Goal: Task Accomplishment & Management: Manage account settings

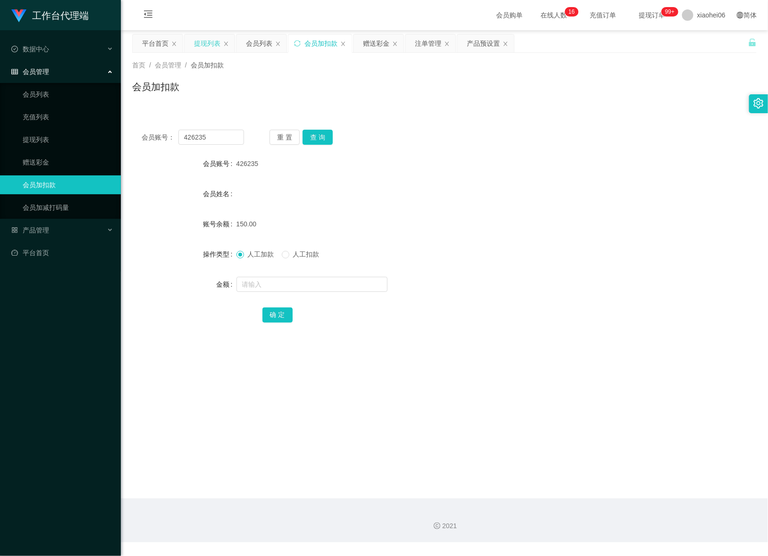
click at [214, 49] on div "提现列表" at bounding box center [207, 43] width 26 height 18
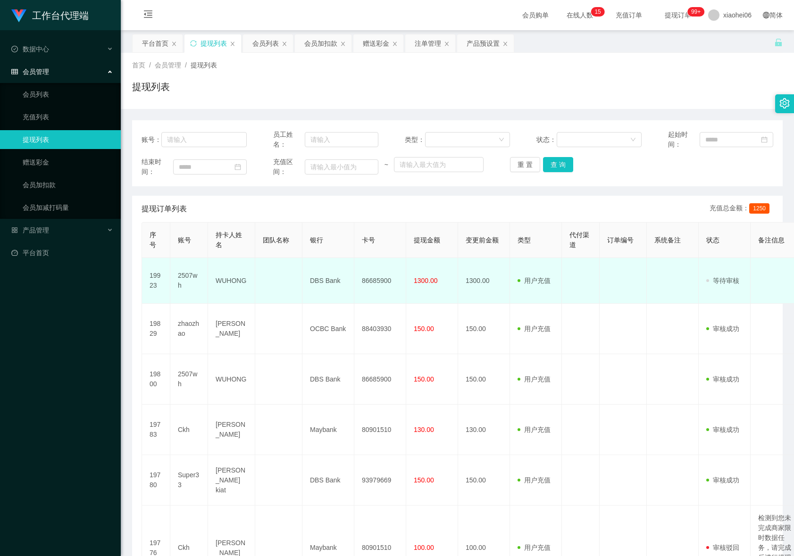
click at [383, 277] on td "86685900" at bounding box center [380, 281] width 52 height 46
click at [384, 277] on td "86685900" at bounding box center [380, 281] width 52 height 46
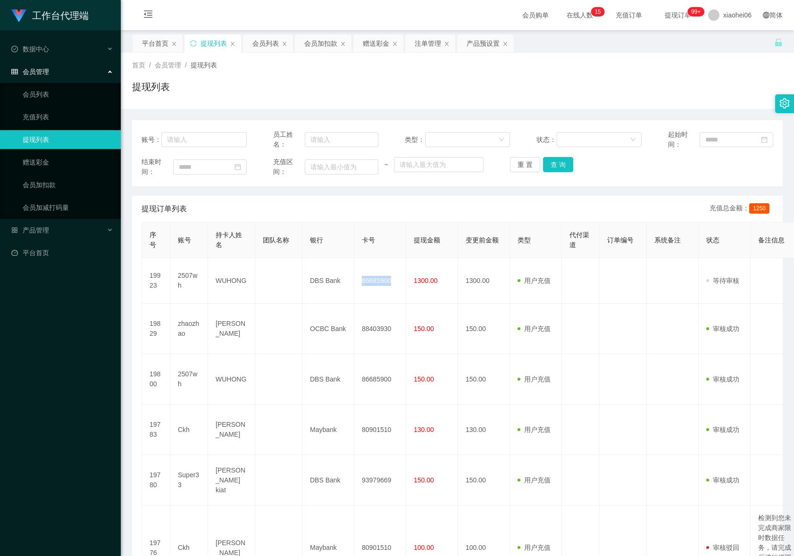
copy td "86685900"
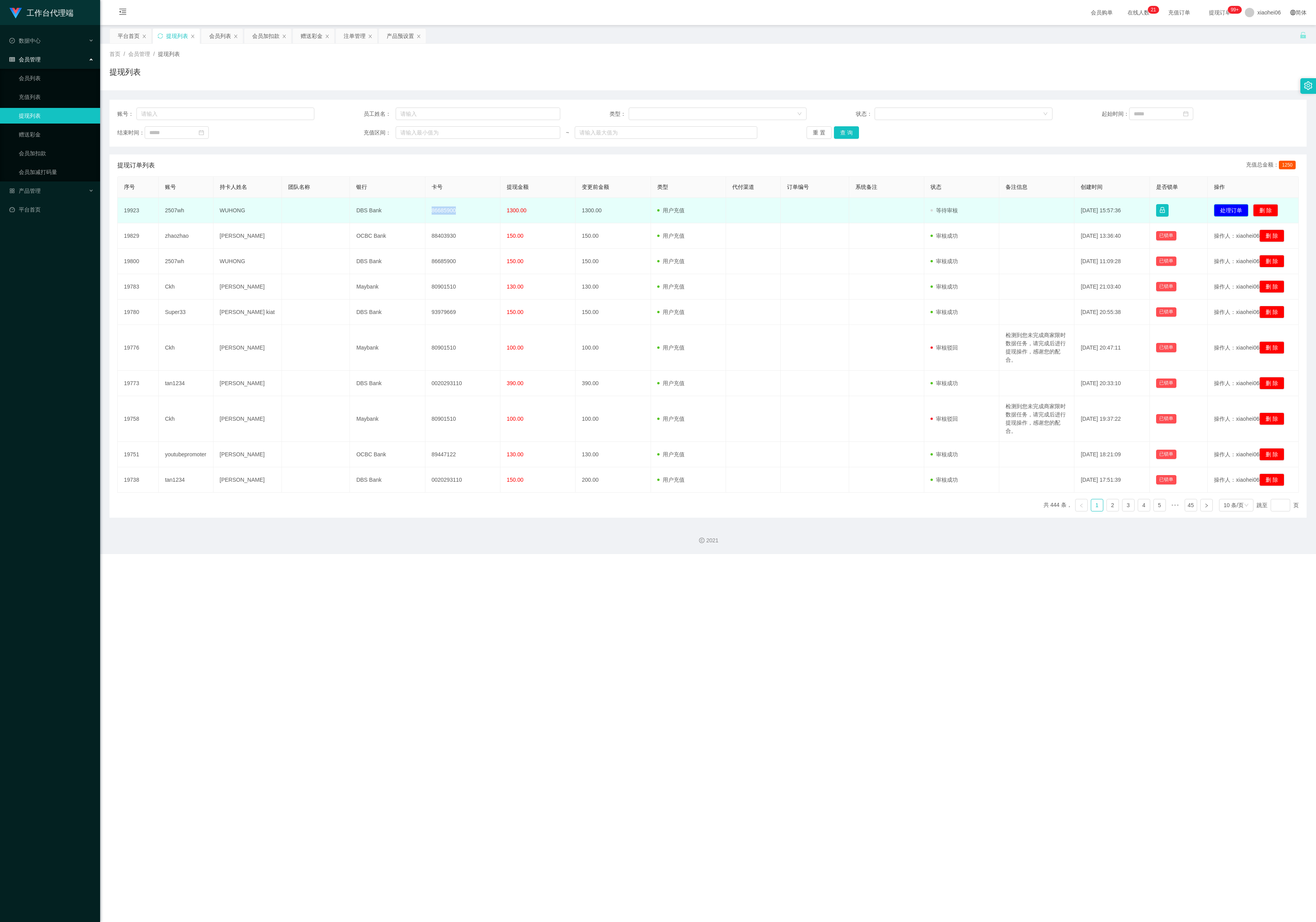
click at [658, 211] on button "处理订单" at bounding box center [1231, 210] width 35 height 12
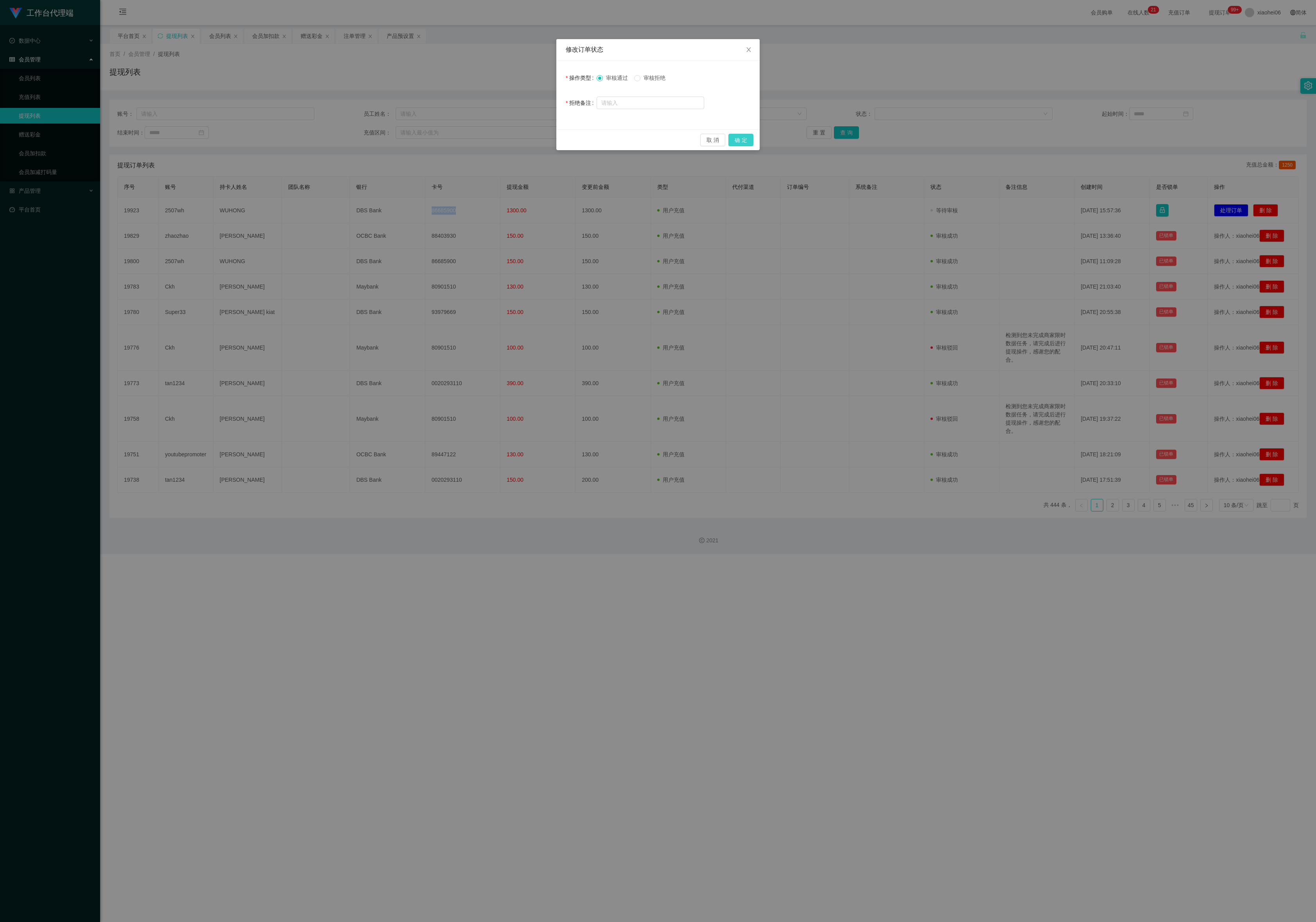
click at [658, 138] on button "确 定" at bounding box center [741, 139] width 25 height 12
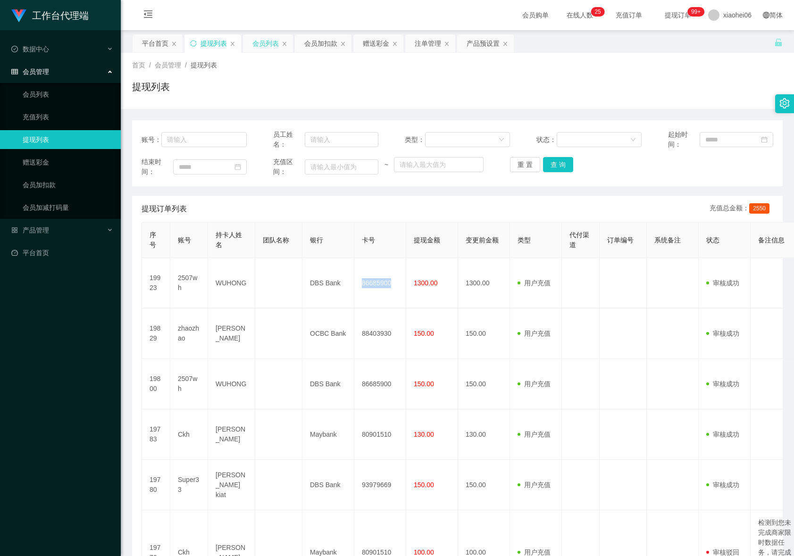
click at [268, 46] on div "会员列表" at bounding box center [265, 43] width 26 height 18
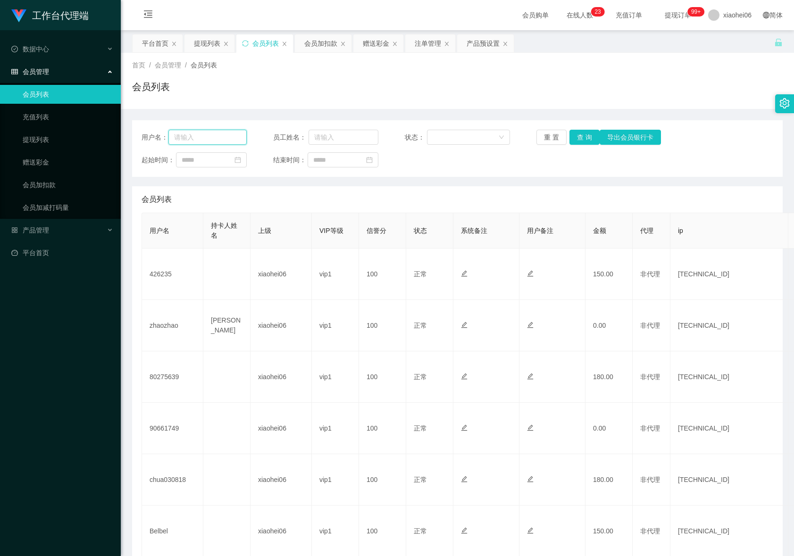
drag, startPoint x: 199, startPoint y: 133, endPoint x: 211, endPoint y: 139, distance: 13.9
click at [199, 133] on input "text" at bounding box center [207, 137] width 78 height 15
paste input "426235"
type input "426235"
click at [578, 136] on button "查 询" at bounding box center [585, 137] width 30 height 15
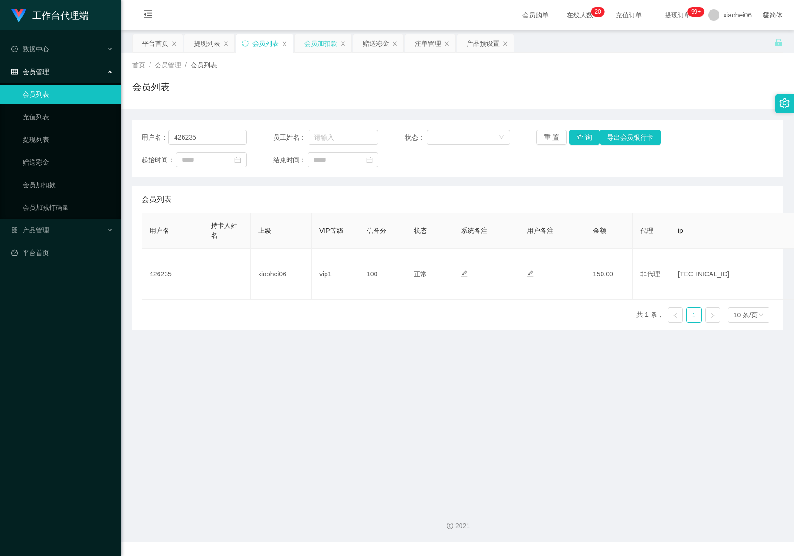
drag, startPoint x: 313, startPoint y: 47, endPoint x: 320, endPoint y: 48, distance: 7.2
click at [317, 47] on div "会员加扣款" at bounding box center [320, 43] width 33 height 18
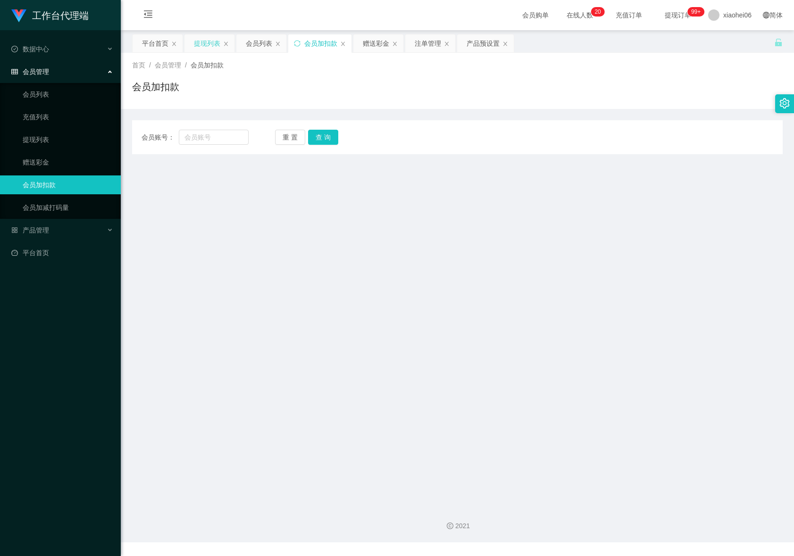
click at [201, 44] on div "提现列表" at bounding box center [207, 43] width 26 height 18
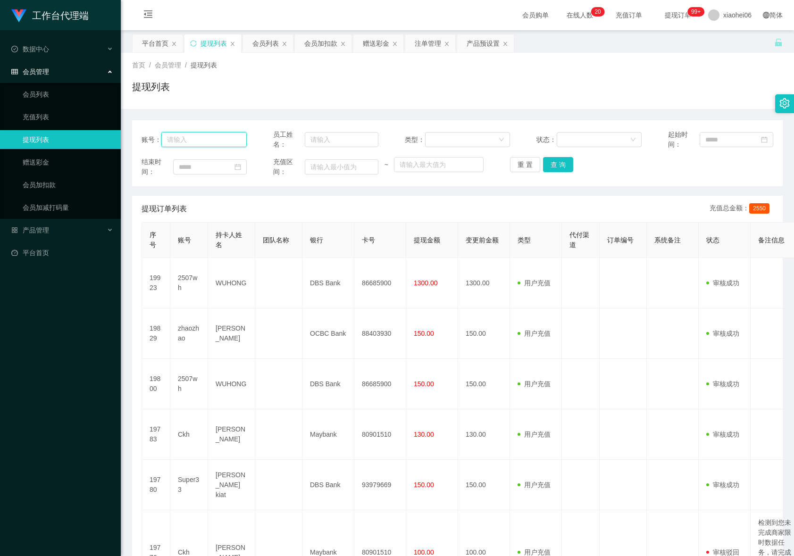
drag, startPoint x: 211, startPoint y: 134, endPoint x: 314, endPoint y: 153, distance: 104.6
click at [211, 134] on input "text" at bounding box center [203, 139] width 85 height 15
paste input "426235"
type input "426235"
click at [565, 169] on button "查 询" at bounding box center [558, 164] width 30 height 15
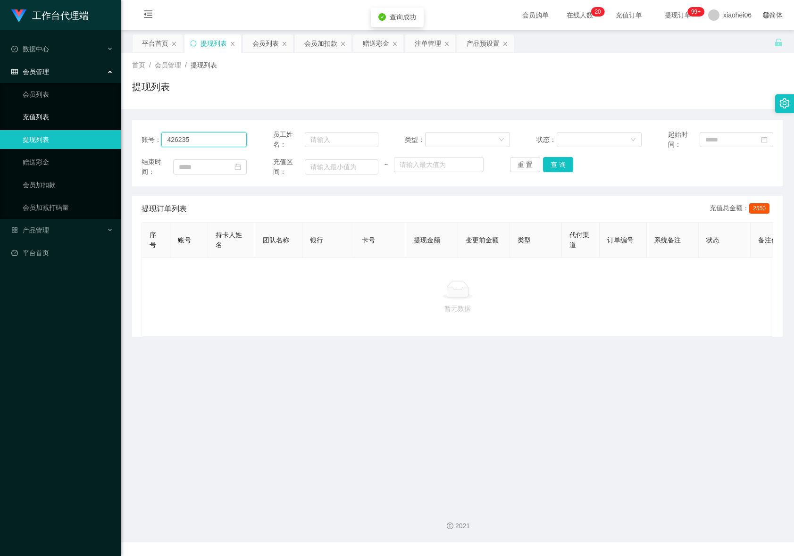
drag, startPoint x: 203, startPoint y: 138, endPoint x: 636, endPoint y: 55, distance: 441.0
click at [81, 120] on section "工作台代理端 数据中心 会员管理 会员列表 充值列表 提现列表 赠送彩金 会员加扣款 会员加减打码量 产品管理 平台首页 保存配置 重置配置 整体风格设置 主…" at bounding box center [397, 271] width 794 height 543
click at [210, 44] on div "提现列表" at bounding box center [214, 43] width 26 height 18
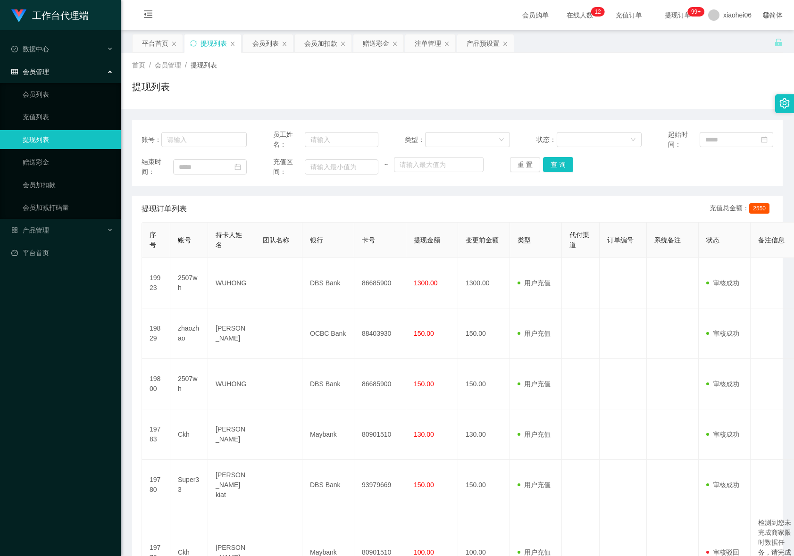
drag, startPoint x: 619, startPoint y: 299, endPoint x: 619, endPoint y: 245, distance: 53.8
click at [619, 291] on td at bounding box center [623, 283] width 47 height 50
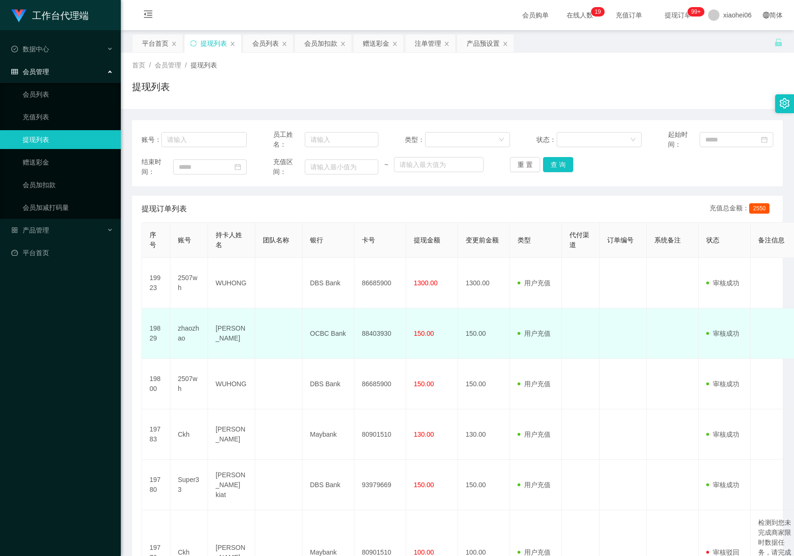
click at [484, 316] on td "150.00" at bounding box center [484, 334] width 52 height 50
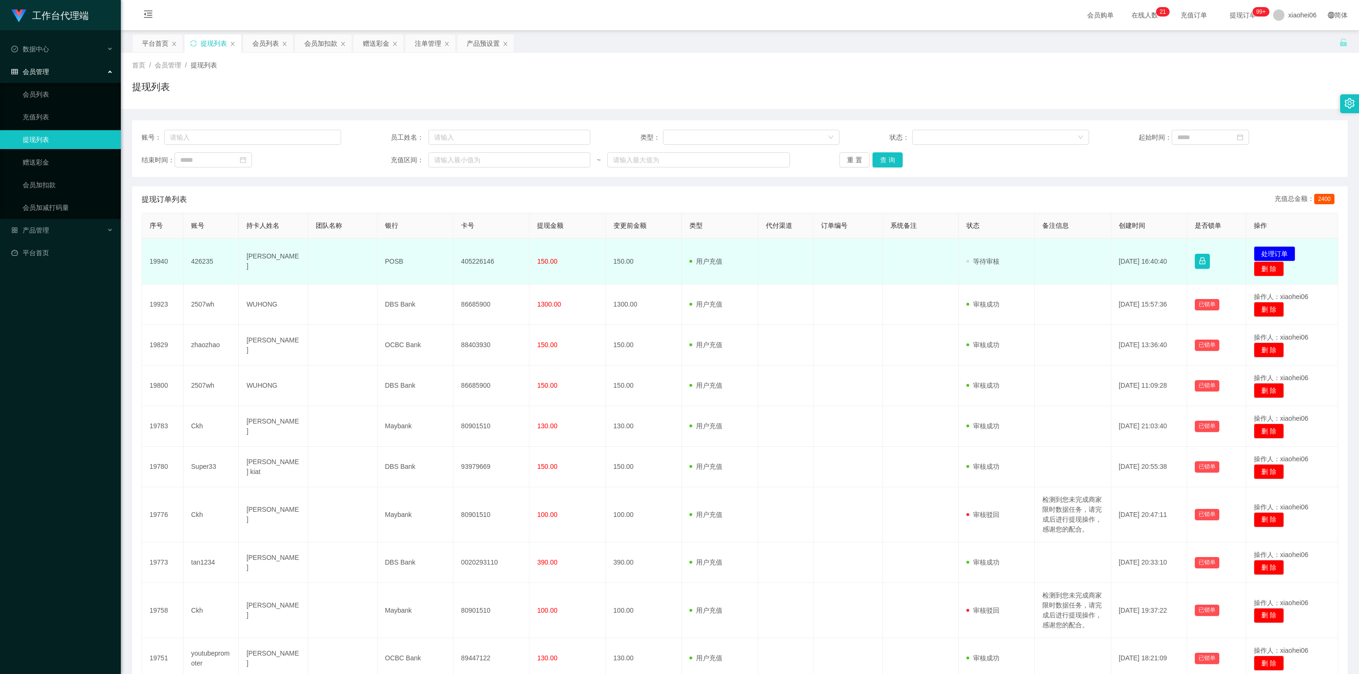
click at [472, 256] on td "405226146" at bounding box center [492, 262] width 76 height 46
click at [473, 257] on td "405226146" at bounding box center [492, 262] width 76 height 46
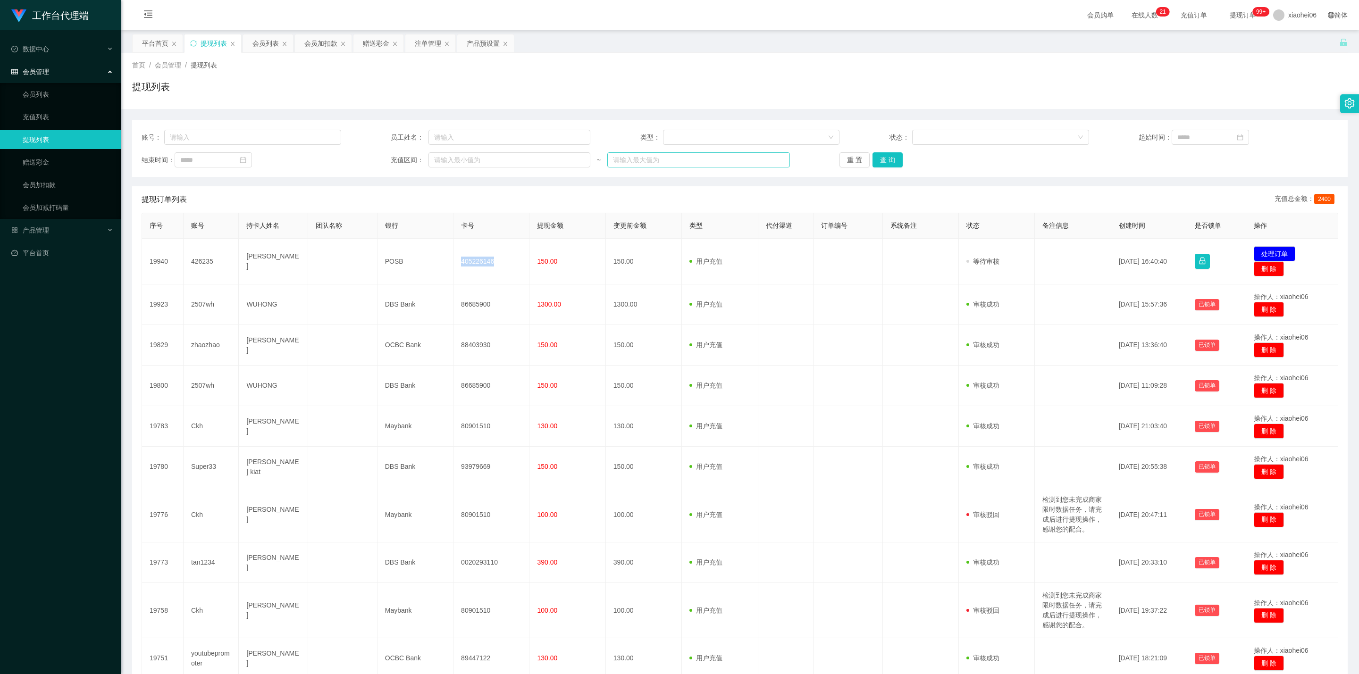
copy td "405226146"
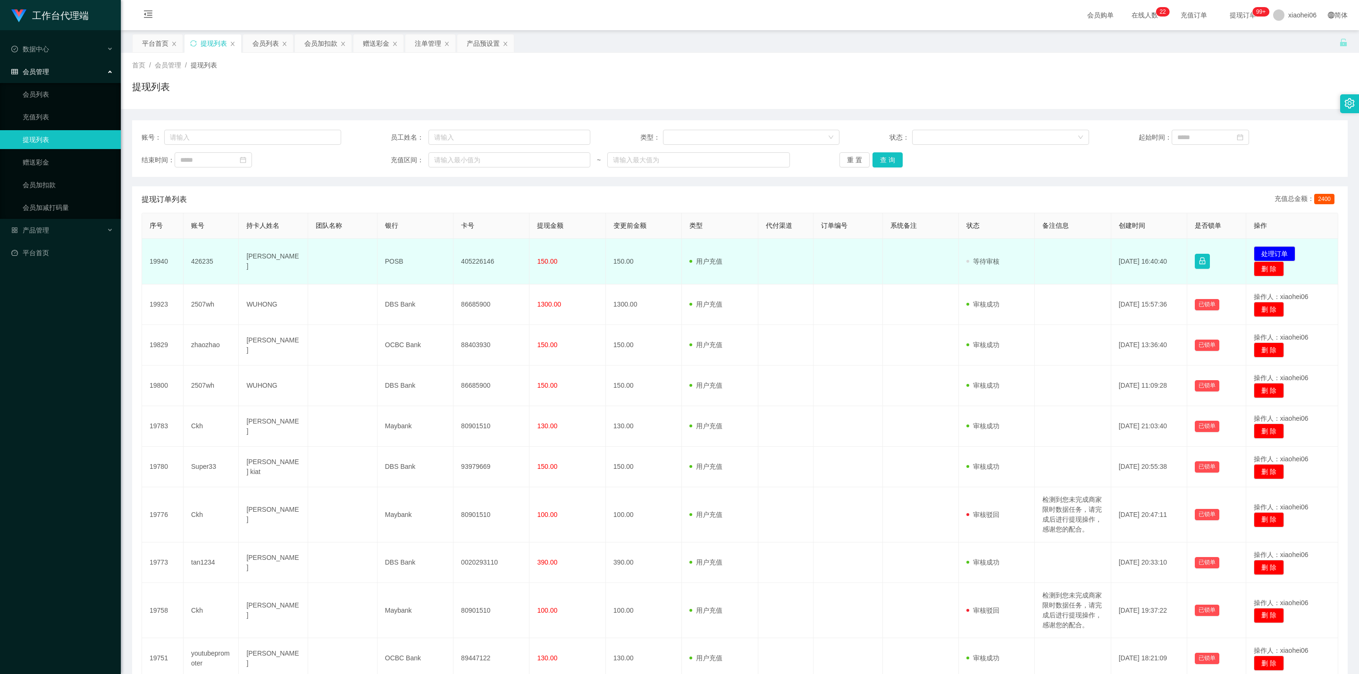
click at [277, 260] on td "[PERSON_NAME]" at bounding box center [273, 262] width 69 height 46
click at [270, 256] on td "[PERSON_NAME]" at bounding box center [273, 262] width 69 height 46
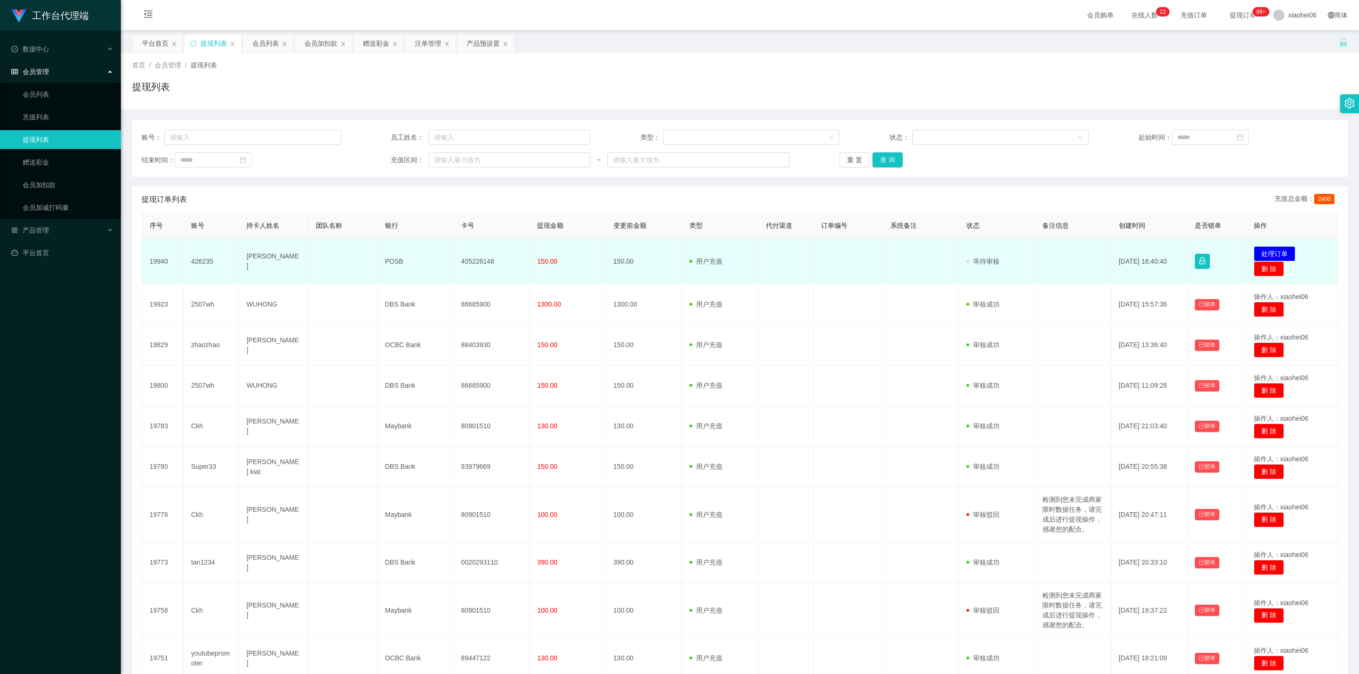
click at [265, 261] on td "[PERSON_NAME]" at bounding box center [273, 262] width 69 height 46
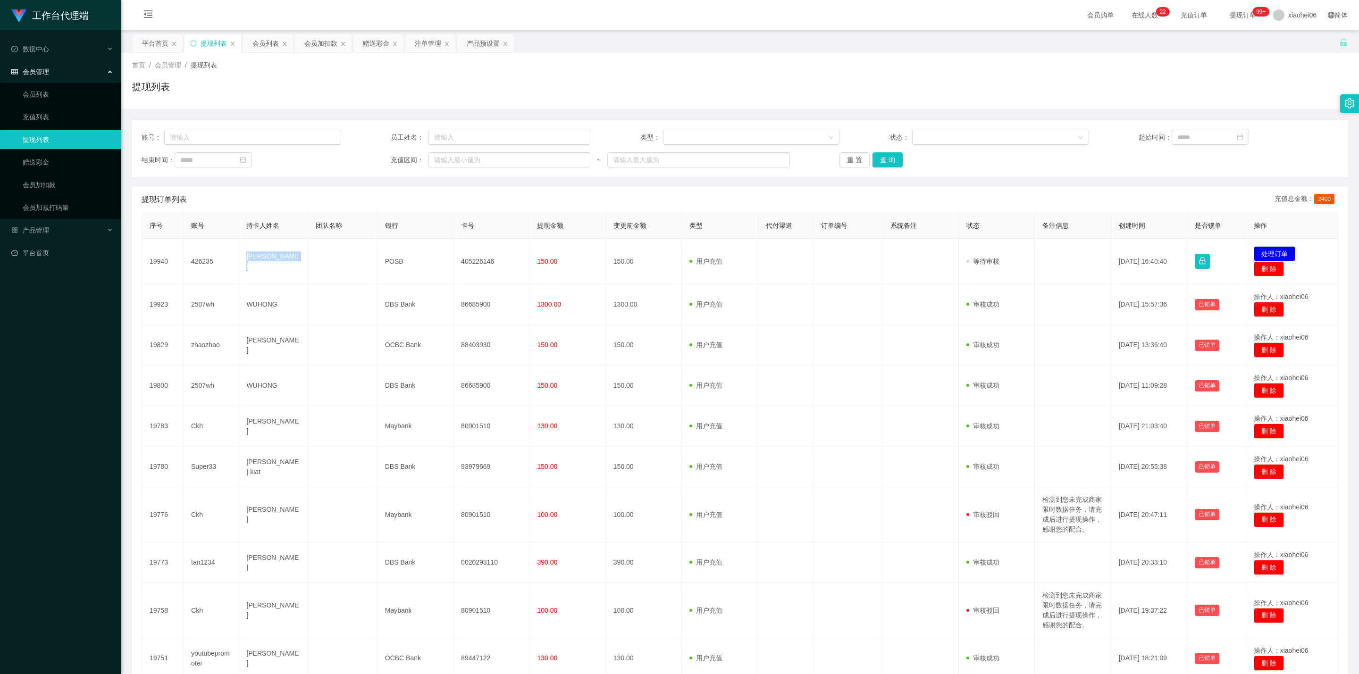
copy td "[PERSON_NAME]"
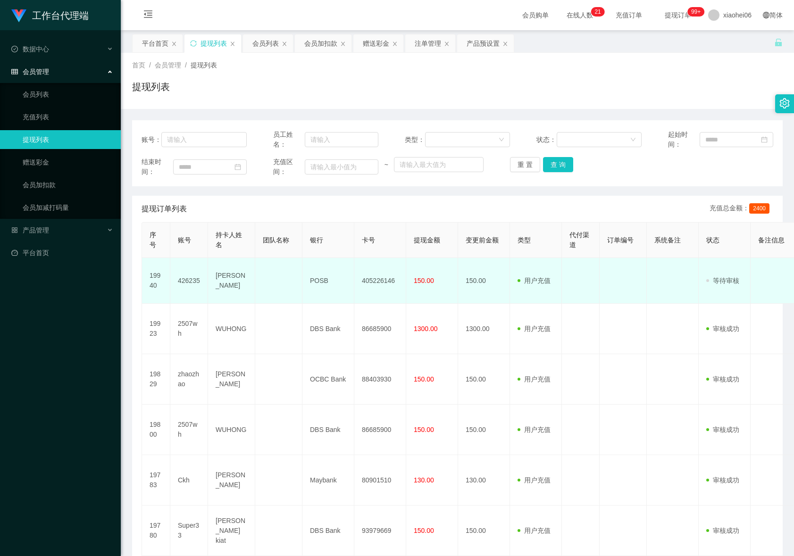
click at [317, 279] on td "POSB" at bounding box center [329, 281] width 52 height 46
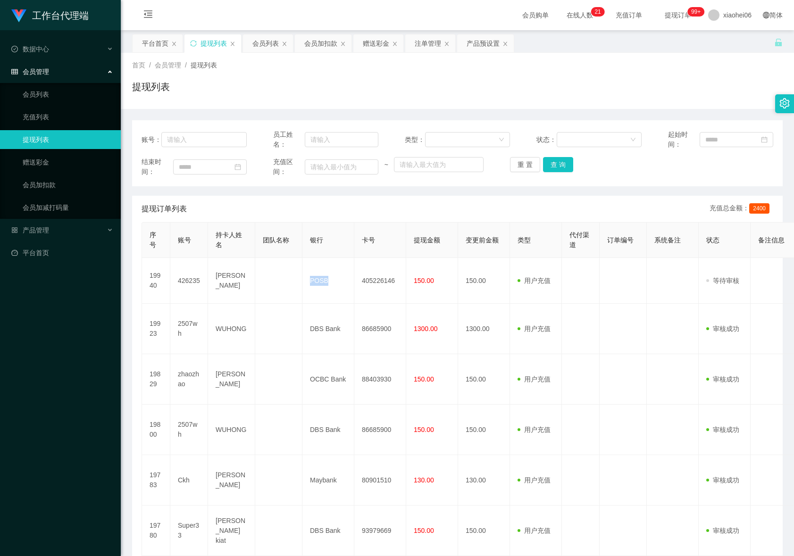
copy td "POSB"
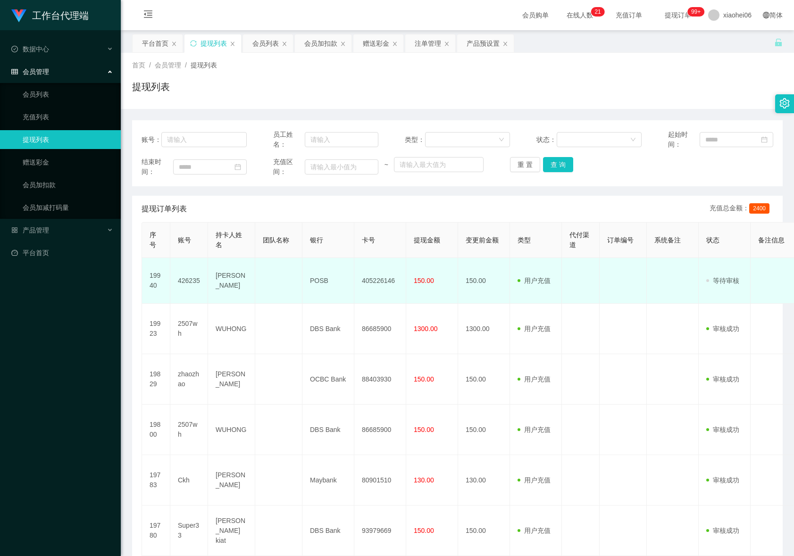
click at [369, 282] on td "405226146" at bounding box center [380, 281] width 52 height 46
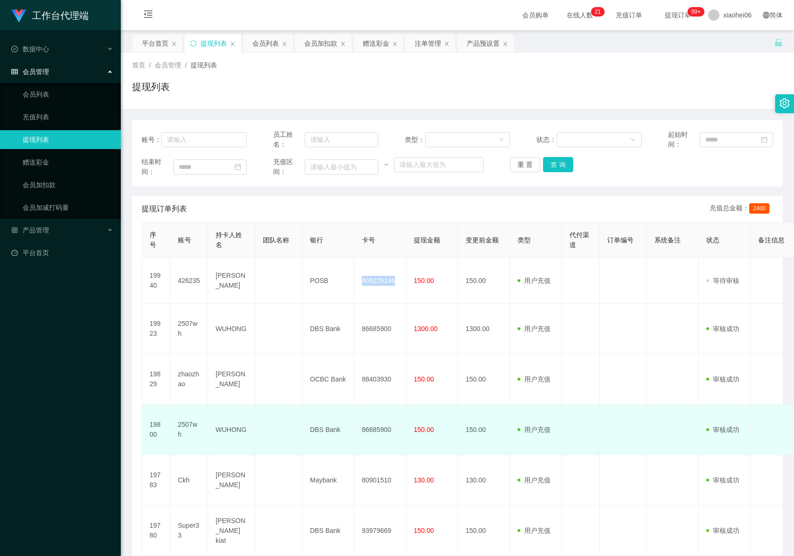
copy td "405226146"
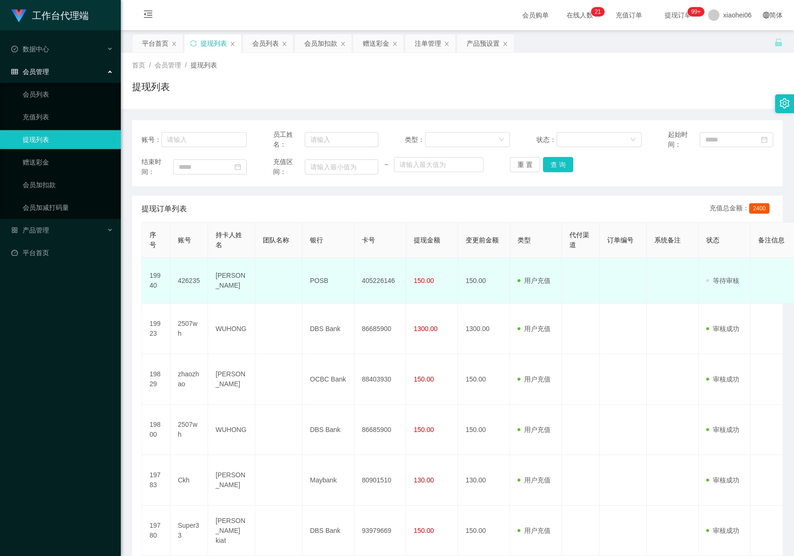
click at [425, 285] on span "150.00" at bounding box center [424, 281] width 20 height 8
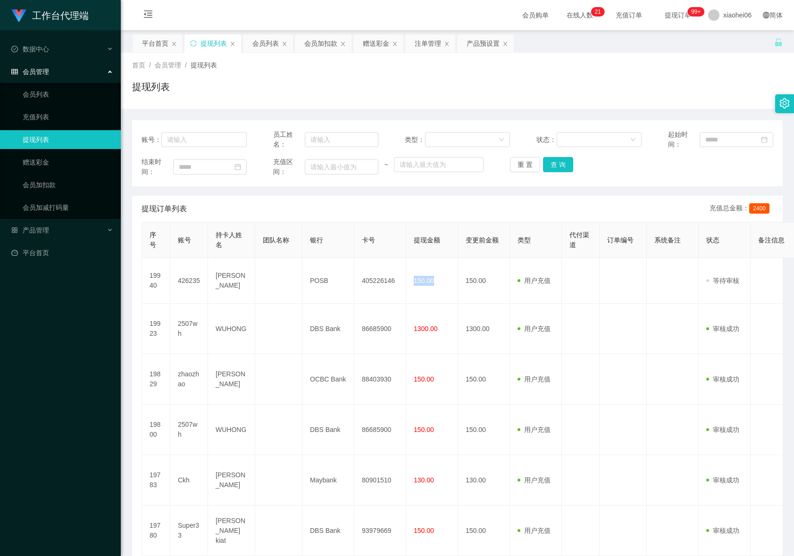
copy span "150.00"
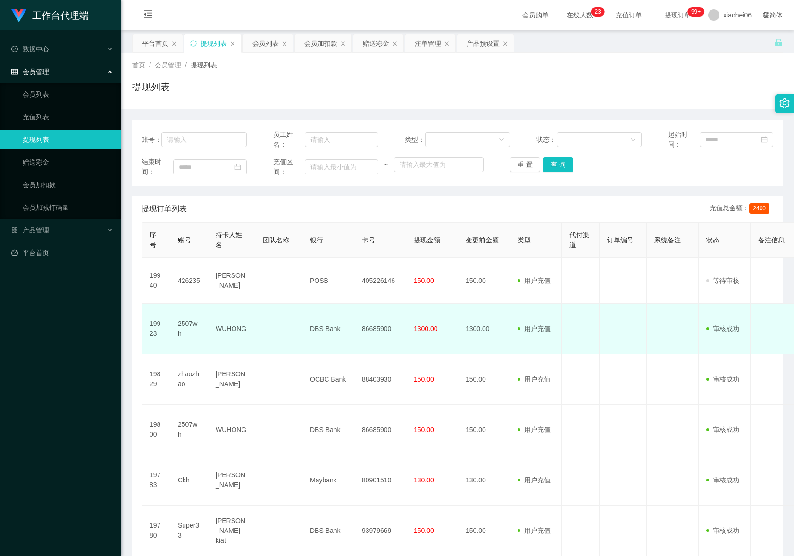
click at [381, 328] on td "86685900" at bounding box center [380, 329] width 52 height 50
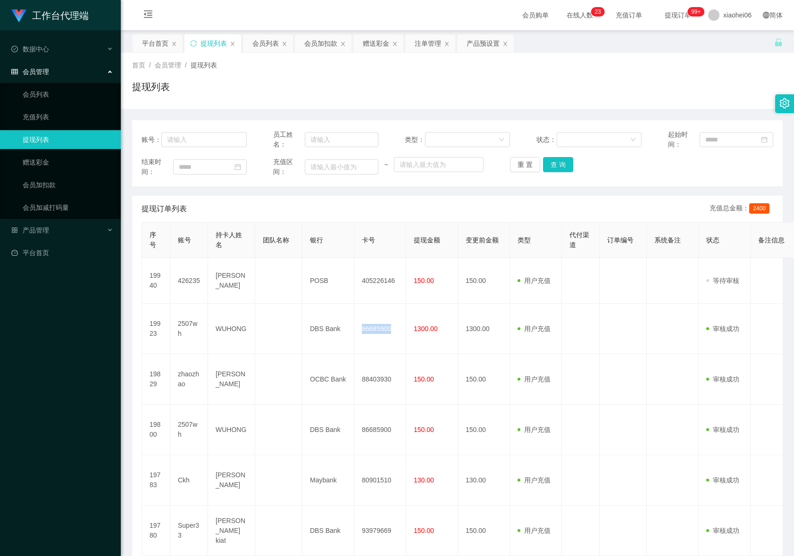
copy td "86685900"
click at [388, 282] on td "405226146" at bounding box center [380, 281] width 52 height 46
copy td "405226146"
click at [272, 45] on div "会员列表" at bounding box center [265, 43] width 26 height 18
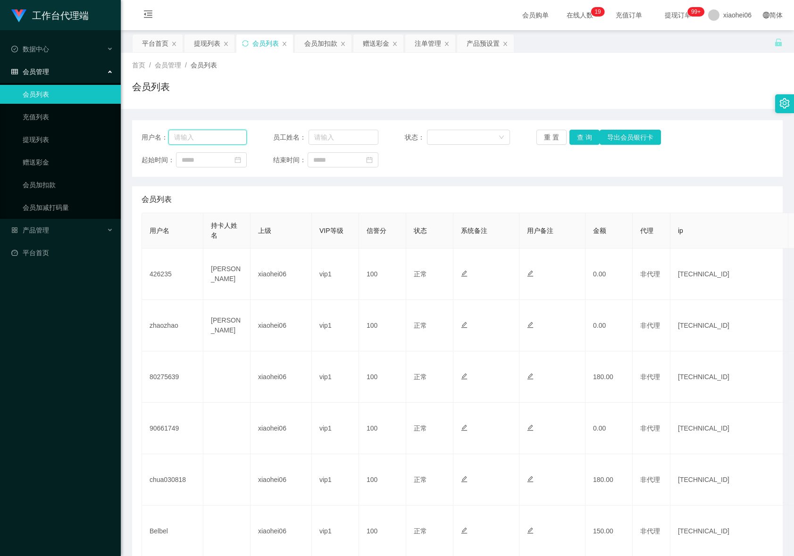
drag, startPoint x: 215, startPoint y: 136, endPoint x: 245, endPoint y: 138, distance: 29.8
click at [215, 136] on input "text" at bounding box center [207, 137] width 78 height 15
paste input "youtubepromoter"
type input "youtubepromoter"
click at [583, 126] on div "用户名： youtubepromoter 员工姓名： 状态： 重 置 查 询 导出会员银行卡 起始时间： 结束时间：" at bounding box center [457, 148] width 651 height 57
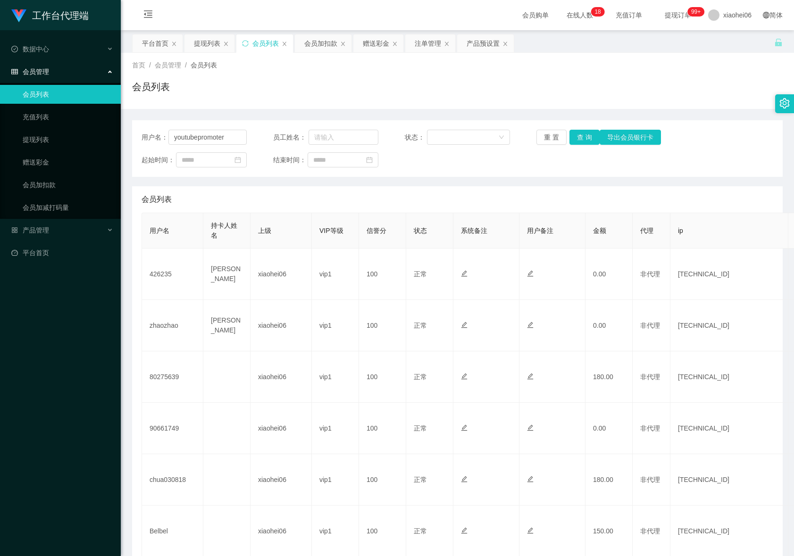
click at [590, 129] on div "用户名： youtubepromoter 员工姓名： 状态： 重 置 查 询 导出会员银行卡 起始时间： 结束时间：" at bounding box center [457, 148] width 651 height 57
click at [585, 130] on button "查 询" at bounding box center [585, 137] width 30 height 15
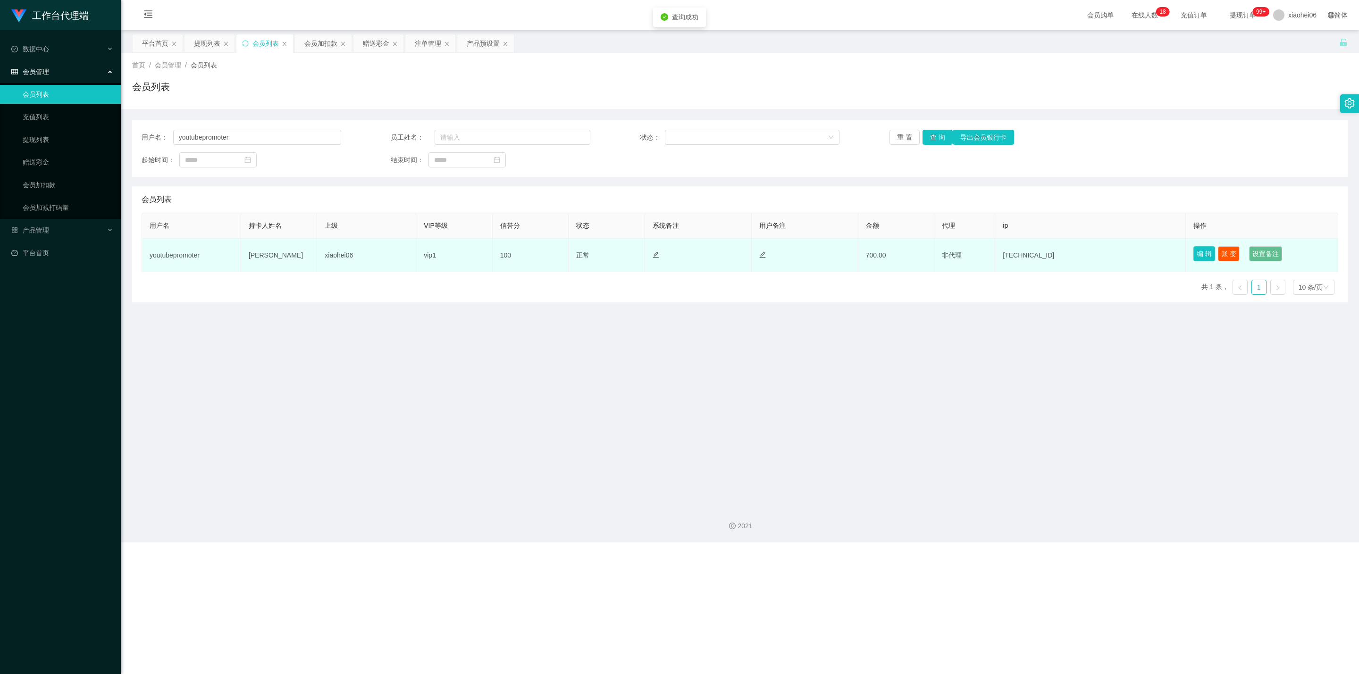
click at [794, 253] on button "编 辑" at bounding box center [1204, 253] width 22 height 15
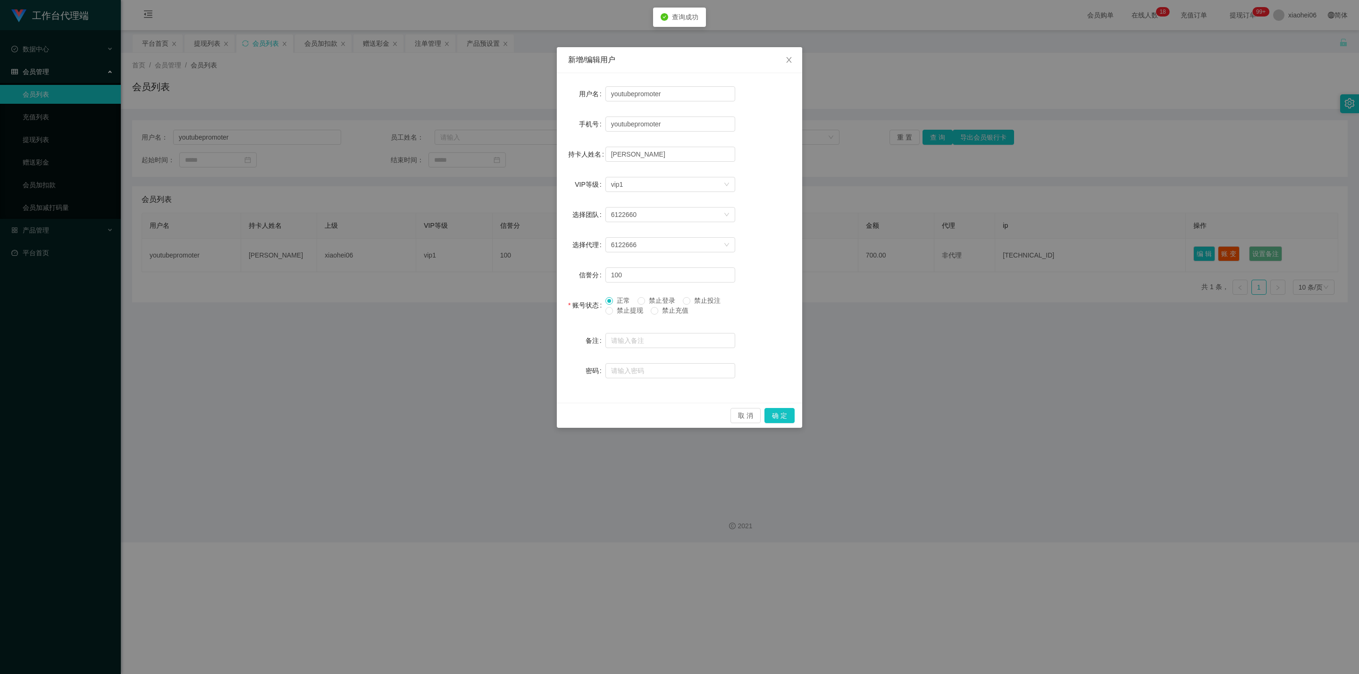
click at [623, 309] on span "禁止提现" at bounding box center [630, 311] width 34 height 8
click at [776, 414] on button "确 定" at bounding box center [780, 415] width 30 height 15
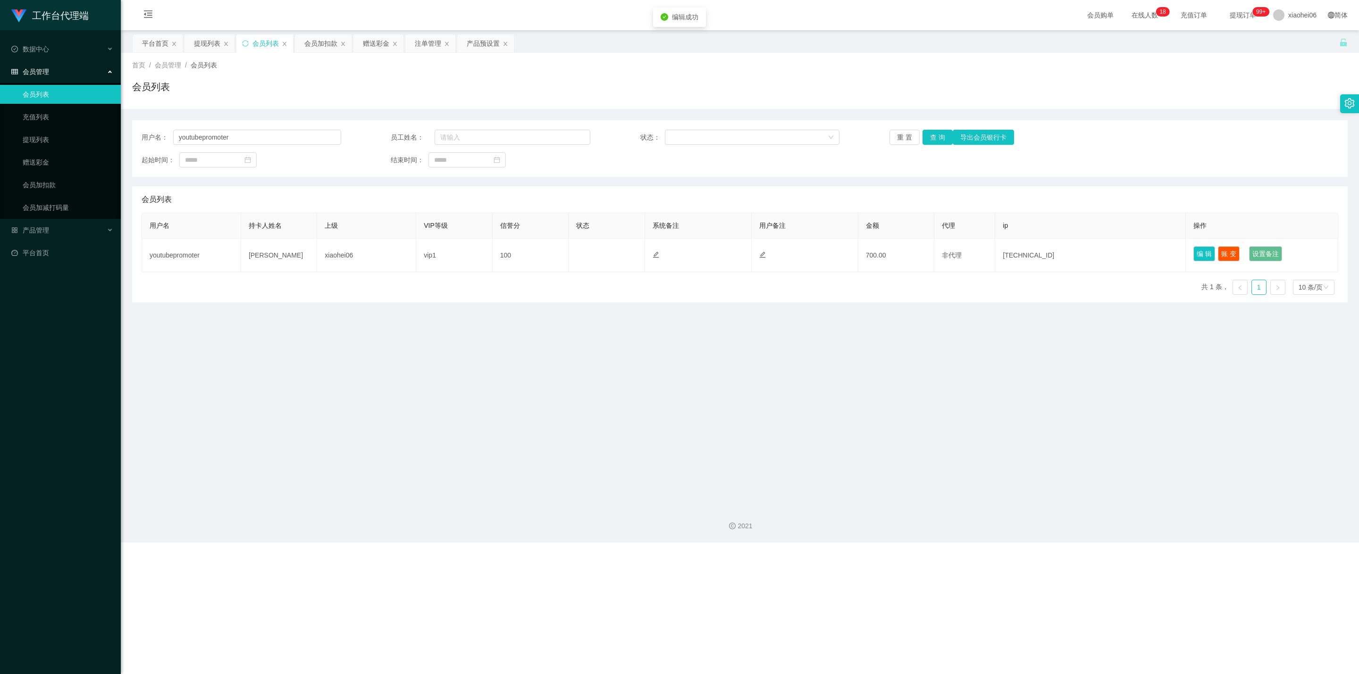
click at [794, 313] on main "关闭左侧 关闭右侧 关闭其它 刷新页面 平台首页 提现列表 会员列表 会员加扣款 赠送彩金 注单管理 产品预设置 首页 / 会员管理 / 会员列表 / 会员列…" at bounding box center [740, 264] width 1238 height 469
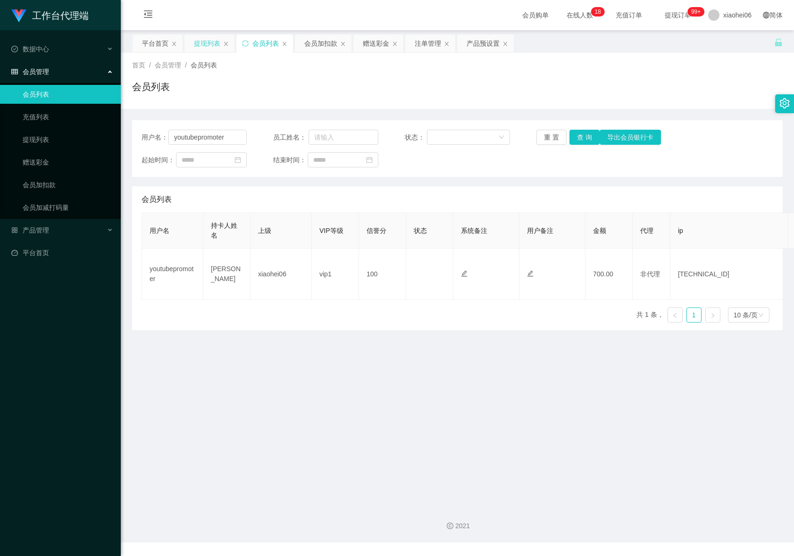
click at [205, 40] on div "提现列表" at bounding box center [207, 43] width 26 height 18
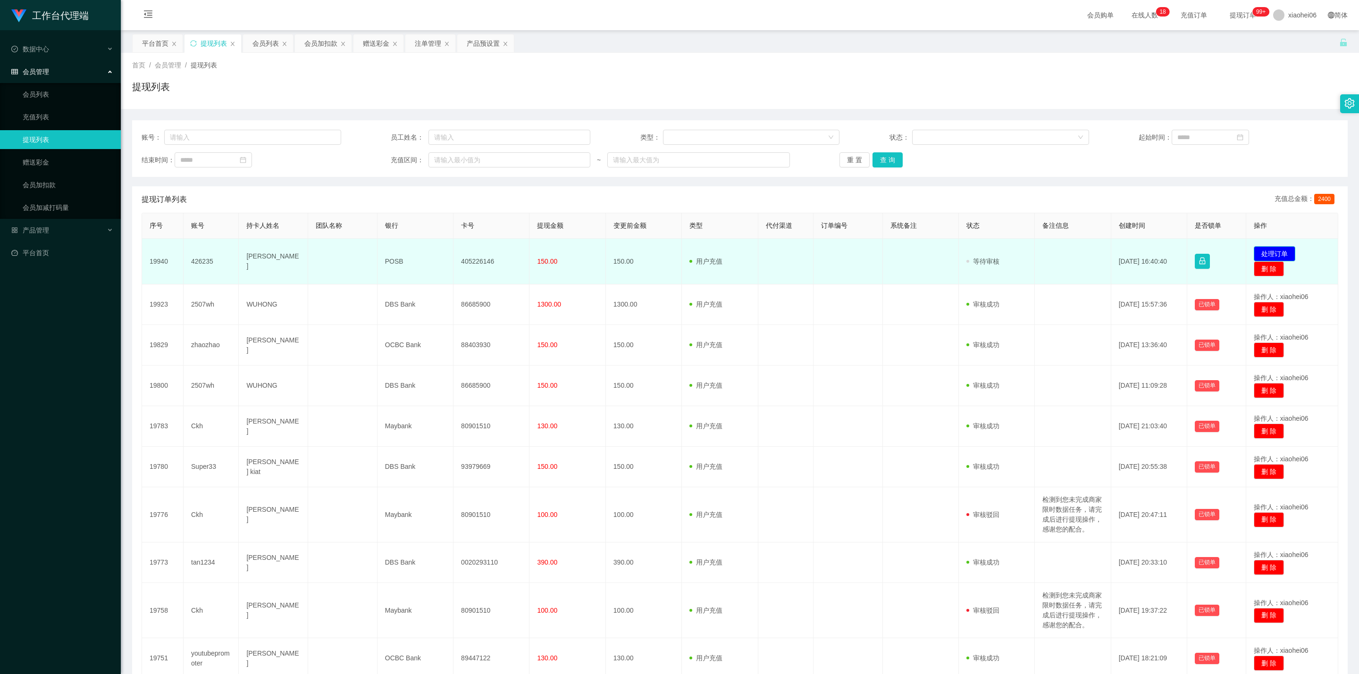
click at [794, 249] on button "处理订单" at bounding box center [1275, 253] width 42 height 15
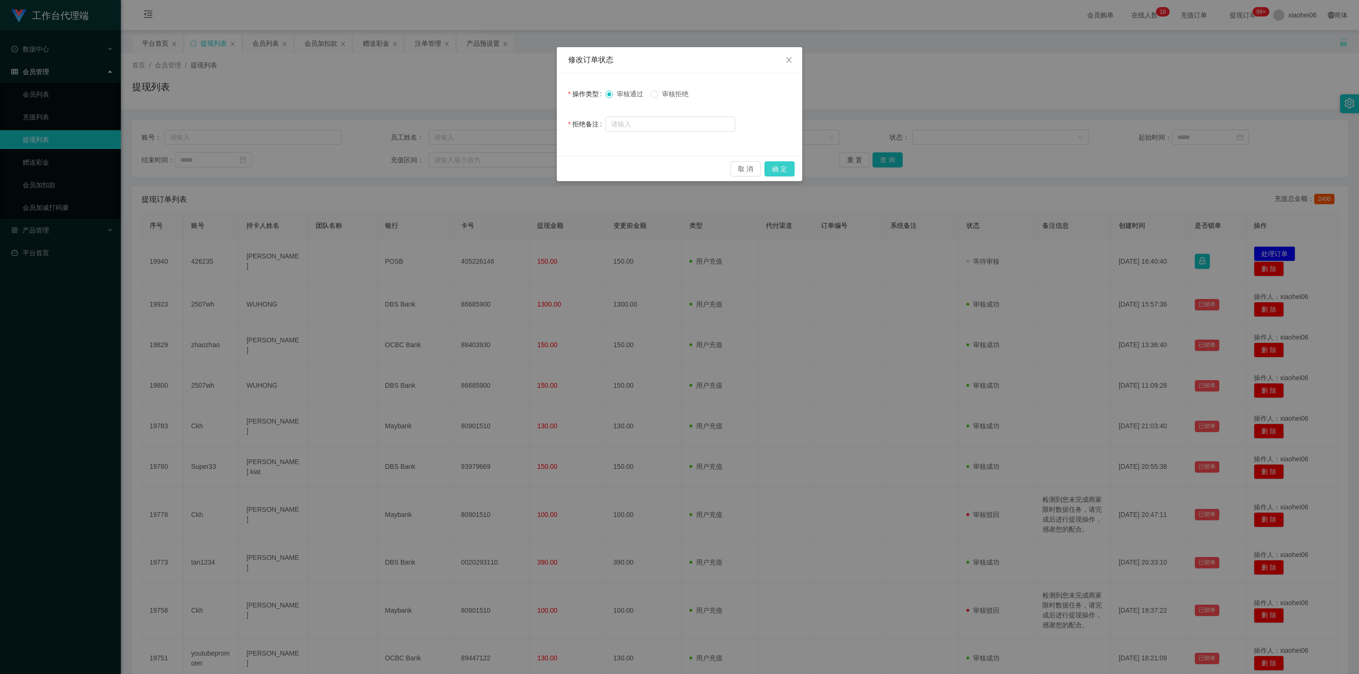
click at [784, 167] on button "确 定" at bounding box center [780, 168] width 30 height 15
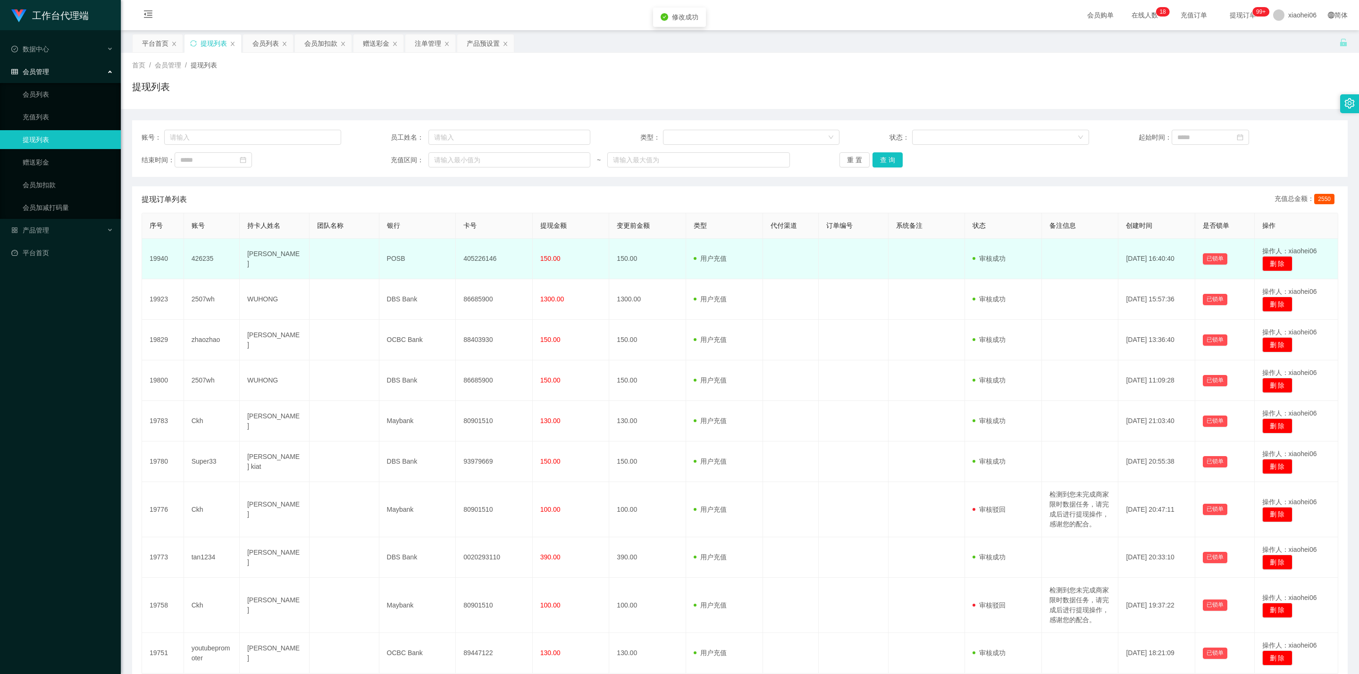
click at [482, 261] on td "405226146" at bounding box center [494, 259] width 77 height 41
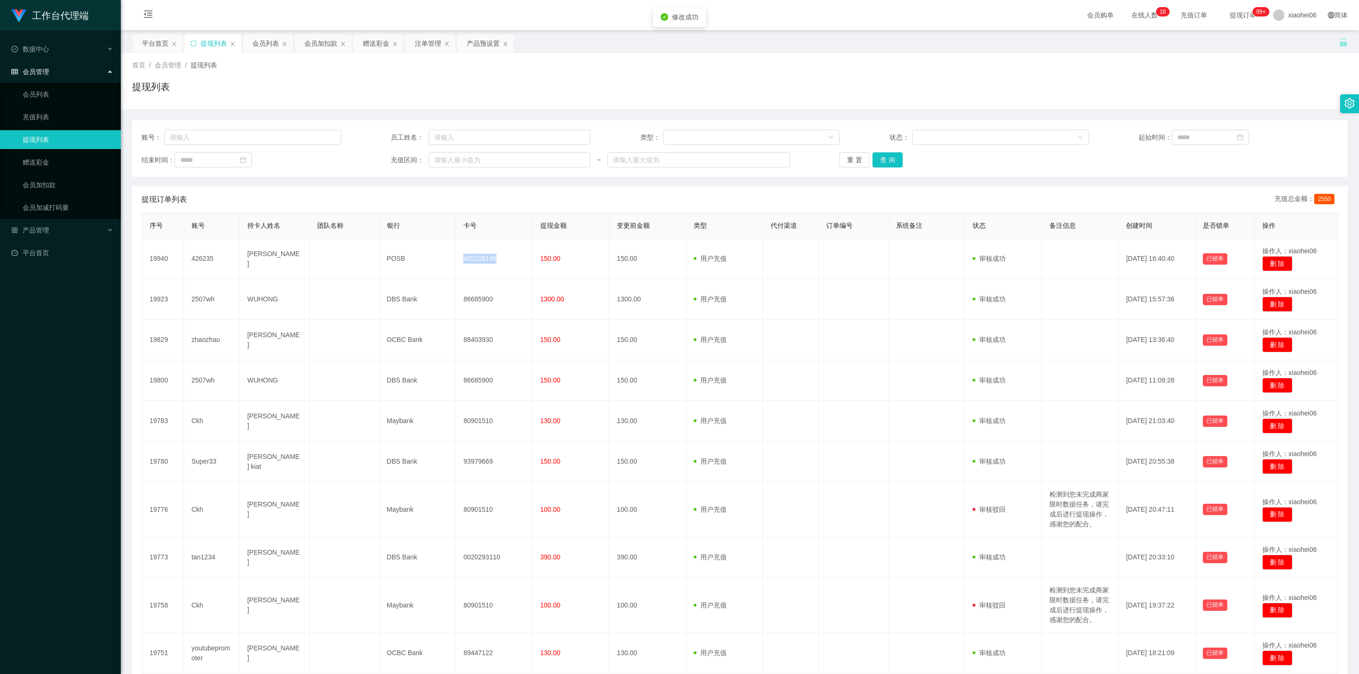
drag, startPoint x: 482, startPoint y: 261, endPoint x: 602, endPoint y: 224, distance: 125.5
click at [483, 261] on td "405226146" at bounding box center [494, 259] width 77 height 41
copy td "405226146"
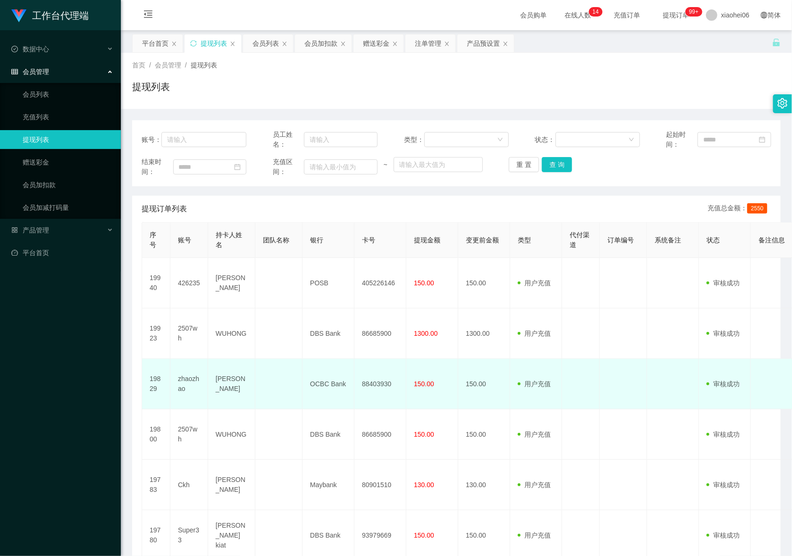
click at [187, 383] on td "zhaozhao" at bounding box center [189, 384] width 38 height 50
copy td "zhaozhao"
